Goal: Communication & Community: Answer question/provide support

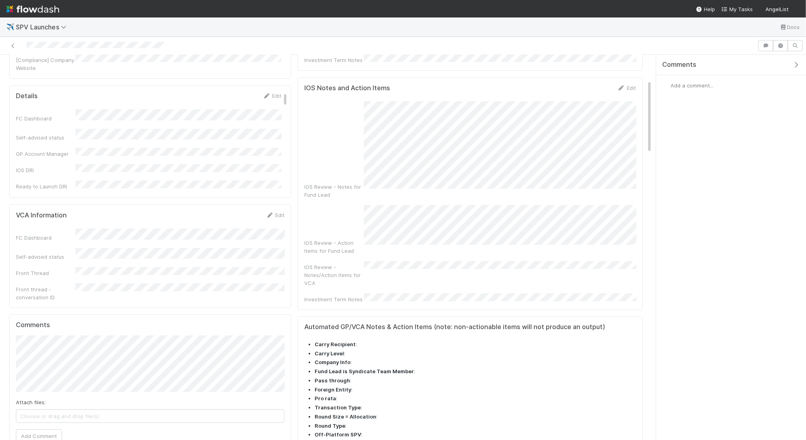
scroll to position [167, 0]
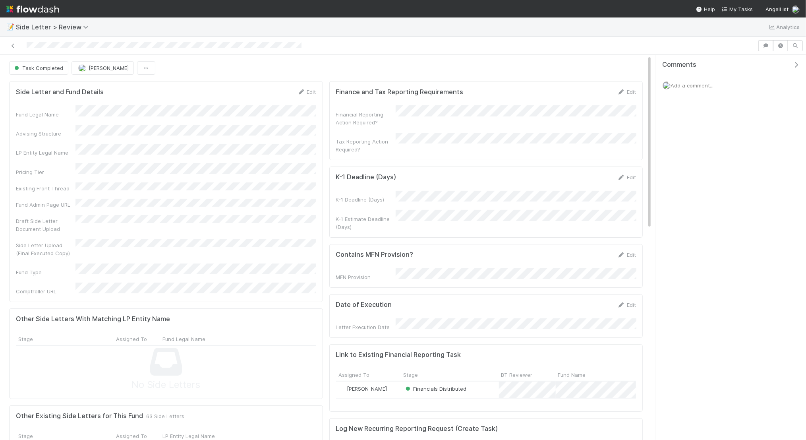
scroll to position [162, 300]
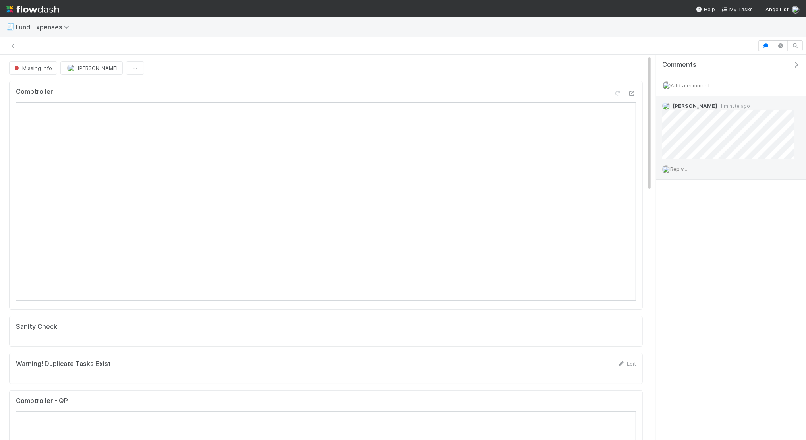
click at [683, 169] on span "Reply..." at bounding box center [678, 169] width 17 height 6
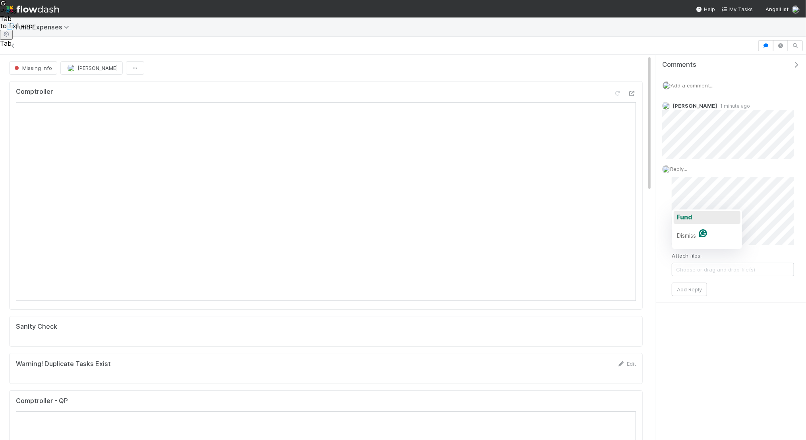
click at [689, 219] on span "Fund" at bounding box center [684, 217] width 15 height 8
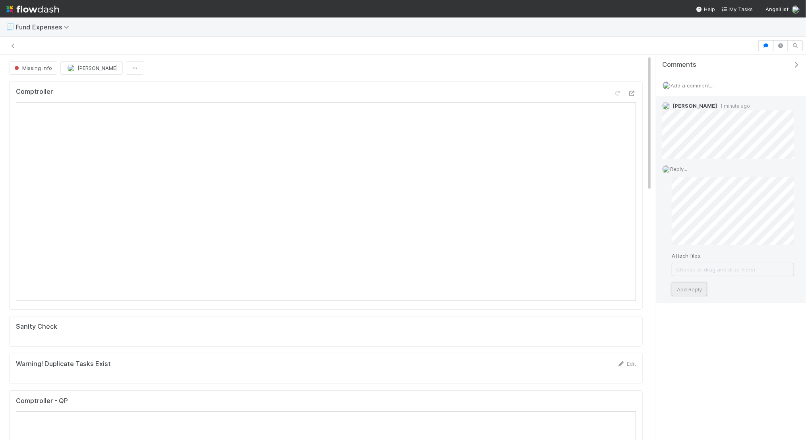
click at [689, 284] on button "Add Reply" at bounding box center [689, 290] width 35 height 14
